Goal: Task Accomplishment & Management: Use online tool/utility

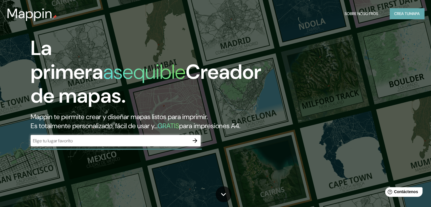
click at [406, 13] on font "Crea tu" at bounding box center [401, 13] width 15 height 5
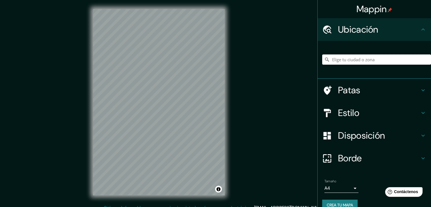
click at [348, 60] on input "Elige tu ciudad o zona" at bounding box center [376, 59] width 109 height 10
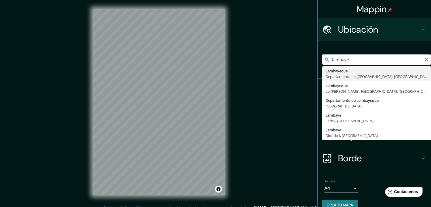
type input "Lambayeque, Departamento de [GEOGRAPHIC_DATA], [GEOGRAPHIC_DATA]"
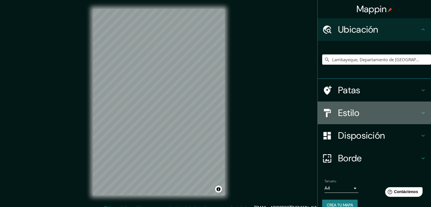
click at [419, 112] on icon at bounding box center [422, 112] width 7 height 7
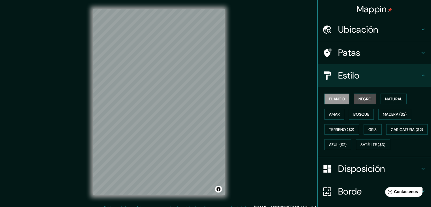
click at [363, 98] on font "Negro" at bounding box center [364, 98] width 13 height 5
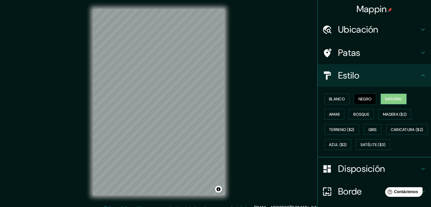
click at [389, 97] on font "Natural" at bounding box center [393, 98] width 17 height 5
click at [324, 114] on button "Amar" at bounding box center [334, 114] width 20 height 11
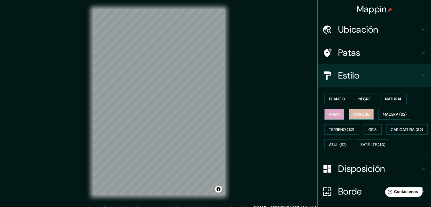
click at [353, 114] on font "Bosque" at bounding box center [361, 114] width 16 height 5
click at [374, 128] on font "Gris" at bounding box center [372, 129] width 8 height 5
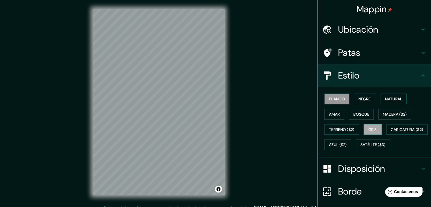
click at [339, 97] on font "Blanco" at bounding box center [337, 98] width 16 height 5
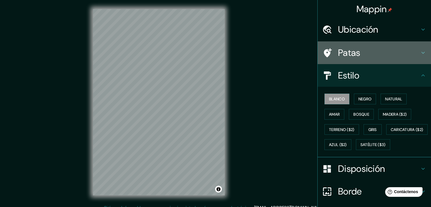
click at [419, 51] on icon at bounding box center [422, 52] width 7 height 7
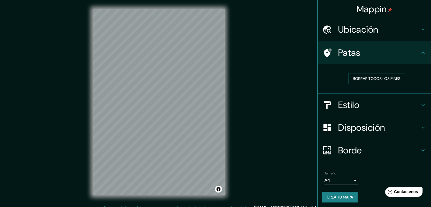
click at [419, 51] on icon at bounding box center [422, 52] width 7 height 7
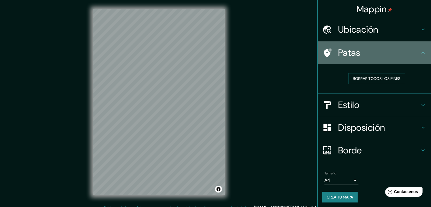
click at [419, 50] on icon at bounding box center [422, 52] width 7 height 7
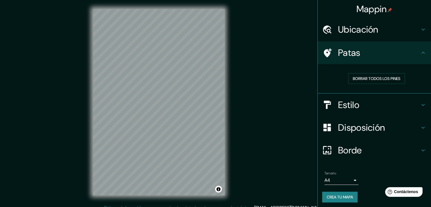
click at [419, 55] on icon at bounding box center [422, 52] width 7 height 7
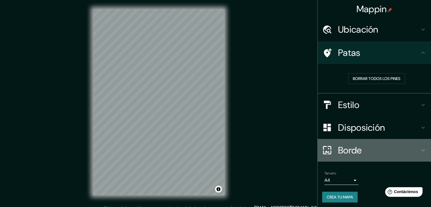
click at [419, 147] on icon at bounding box center [422, 150] width 7 height 7
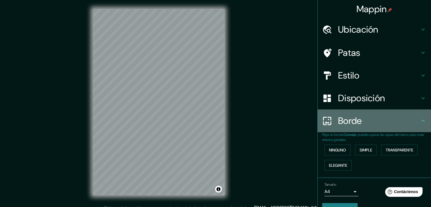
click at [419, 121] on icon at bounding box center [422, 120] width 7 height 7
click at [419, 118] on icon at bounding box center [422, 120] width 7 height 7
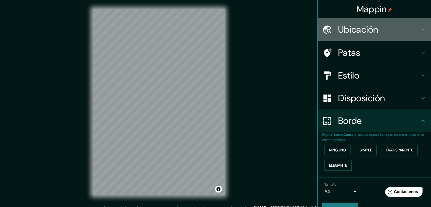
click at [419, 31] on icon at bounding box center [422, 29] width 7 height 7
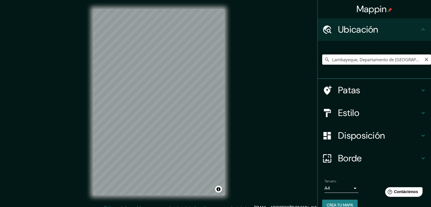
click at [410, 62] on input "Lambayeque, Departamento de [GEOGRAPHIC_DATA], [GEOGRAPHIC_DATA]" at bounding box center [376, 59] width 109 height 10
drag, startPoint x: 408, startPoint y: 62, endPoint x: 328, endPoint y: 66, distance: 79.9
click at [328, 66] on div "Lambayeque, Departamento de [GEOGRAPHIC_DATA], [GEOGRAPHIC_DATA]" at bounding box center [376, 59] width 109 height 28
click at [333, 57] on input "Lambayeque, Departamento de [GEOGRAPHIC_DATA], [GEOGRAPHIC_DATA]" at bounding box center [376, 59] width 109 height 10
click at [327, 59] on input "Lambayeque, Departamento de [GEOGRAPHIC_DATA], [GEOGRAPHIC_DATA]" at bounding box center [376, 59] width 109 height 10
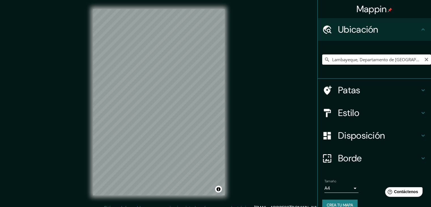
click at [424, 58] on icon "Claro" at bounding box center [426, 59] width 5 height 5
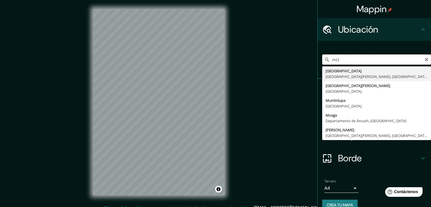
type input "m"
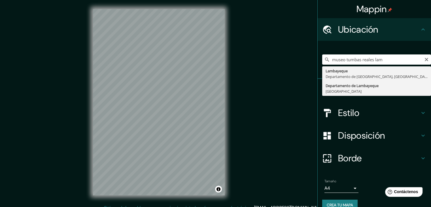
type input "Departamento de [GEOGRAPHIC_DATA], [GEOGRAPHIC_DATA]"
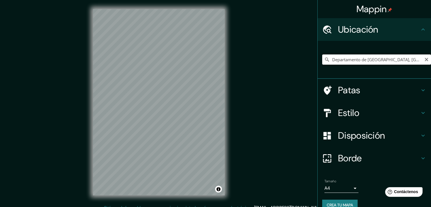
click at [344, 61] on input "Departamento de [GEOGRAPHIC_DATA], [GEOGRAPHIC_DATA]" at bounding box center [376, 59] width 109 height 10
click at [424, 59] on icon "Claro" at bounding box center [426, 59] width 5 height 5
type input "Lambayeque, Departamento de [GEOGRAPHIC_DATA], [GEOGRAPHIC_DATA]"
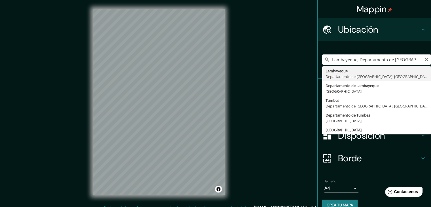
click at [419, 59] on input "Lambayeque, Departamento de [GEOGRAPHIC_DATA], [GEOGRAPHIC_DATA]" at bounding box center [376, 59] width 109 height 10
click at [424, 59] on icon "Claro" at bounding box center [425, 59] width 3 height 3
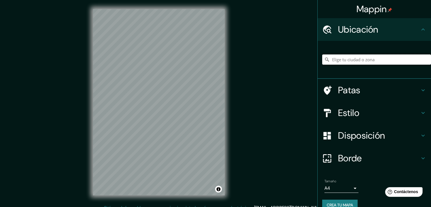
paste input "Museo Tumbas Reales [PERSON_NAME] [PERSON_NAME] y [PERSON_NAME], [PERSON_NAME]"
type input "[PERSON_NAME] Y [PERSON_NAME], [GEOGRAPHIC_DATA], Departamento de [GEOGRAPHIC_D…"
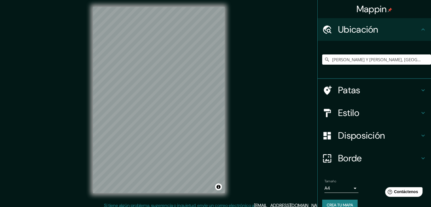
scroll to position [7, 0]
